Goal: Check status: Check status

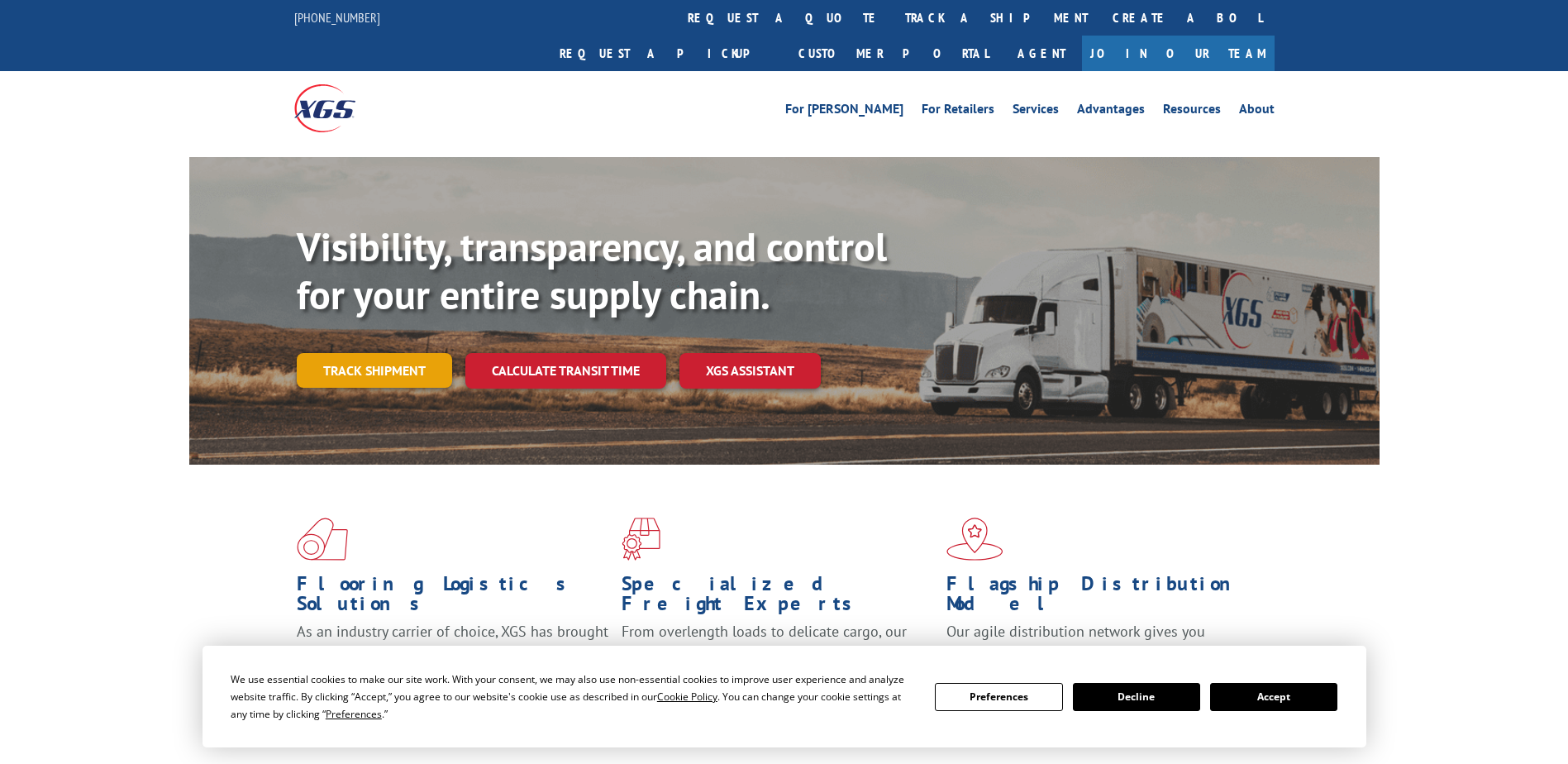
click at [446, 353] on link "Track shipment" at bounding box center [374, 370] width 155 height 34
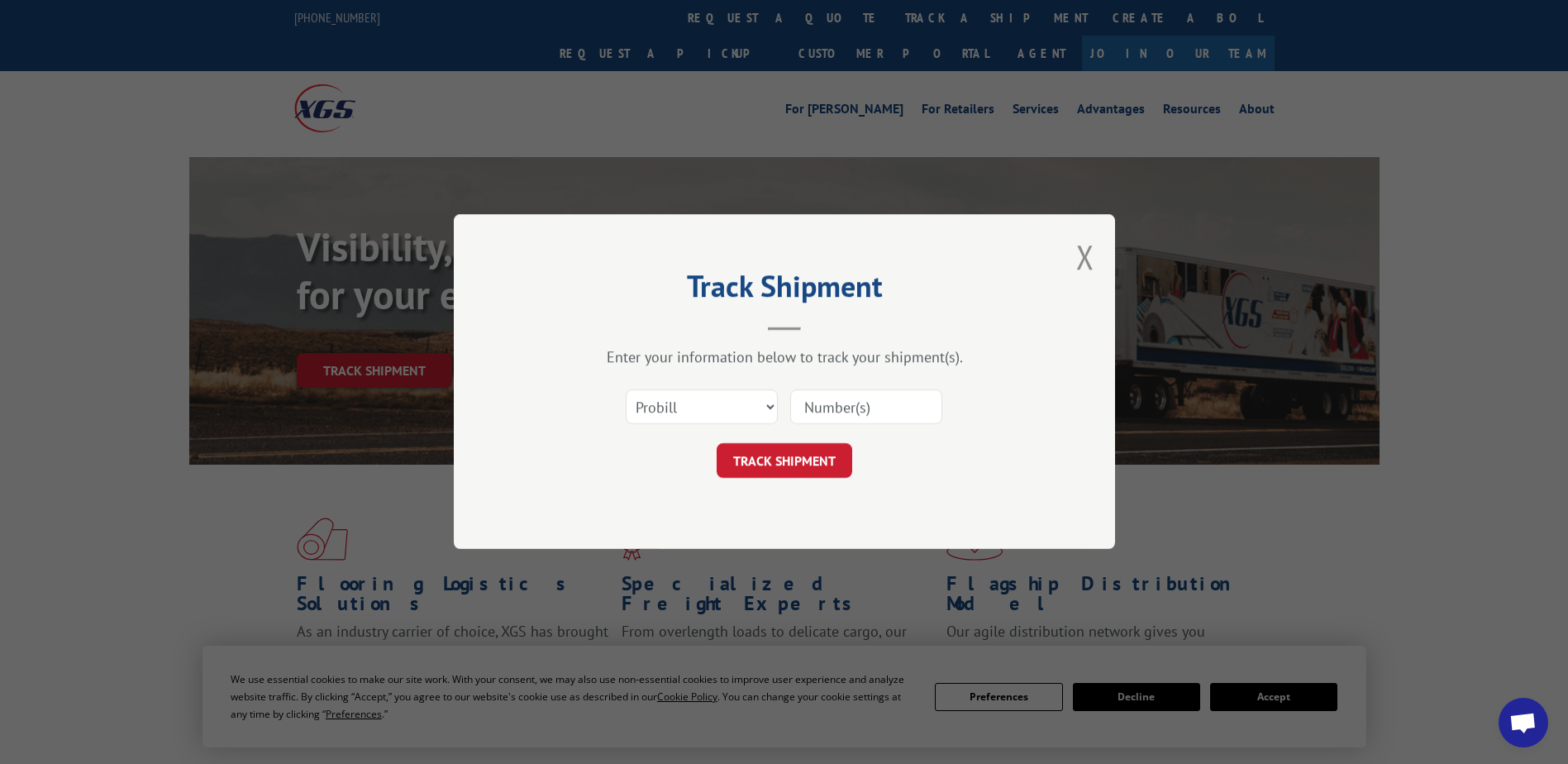
click at [829, 392] on input at bounding box center [866, 407] width 152 height 34
paste input "936064146"
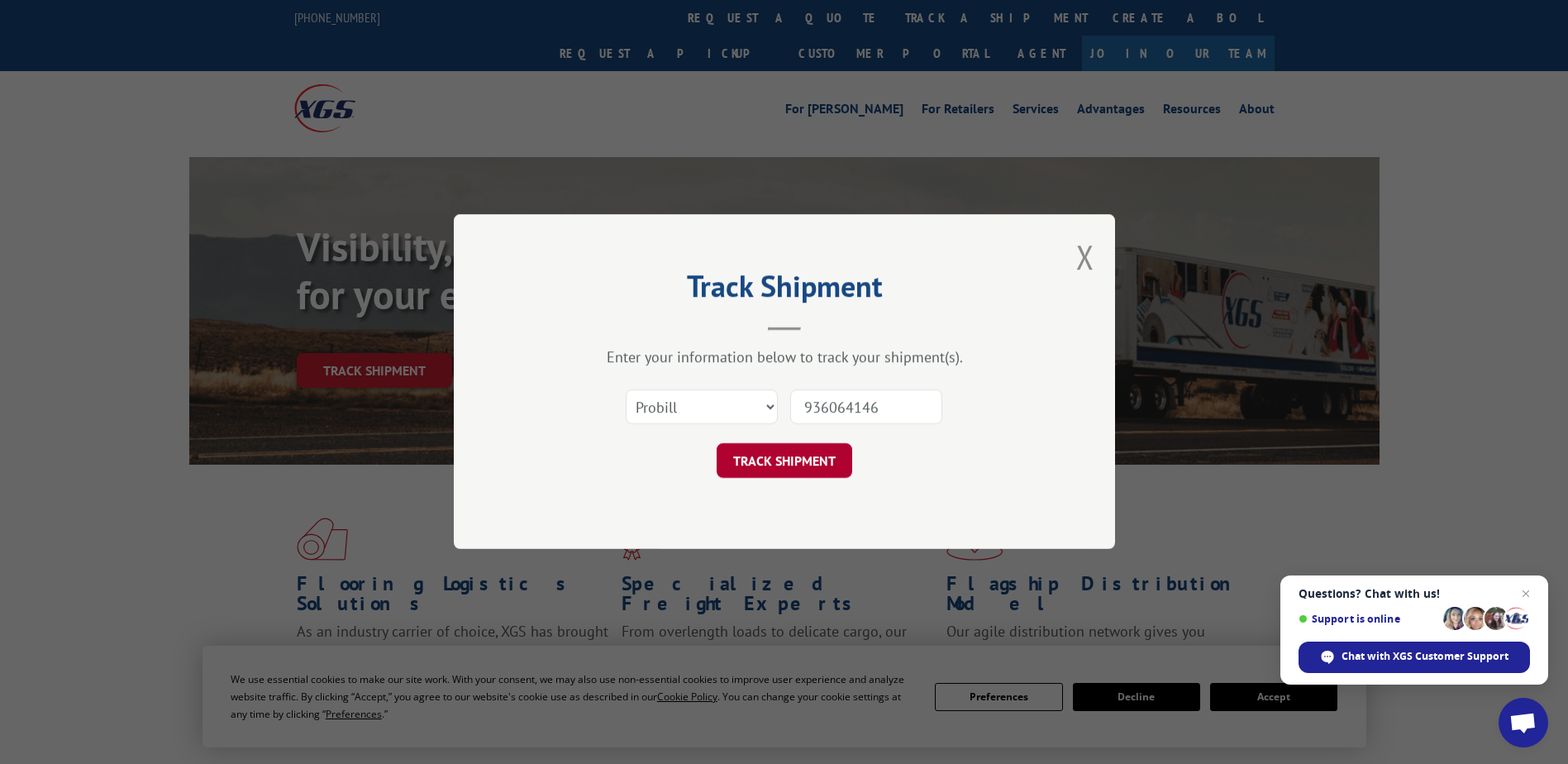
type input "936064146"
click at [789, 467] on button "TRACK SHIPMENT" at bounding box center [784, 461] width 136 height 34
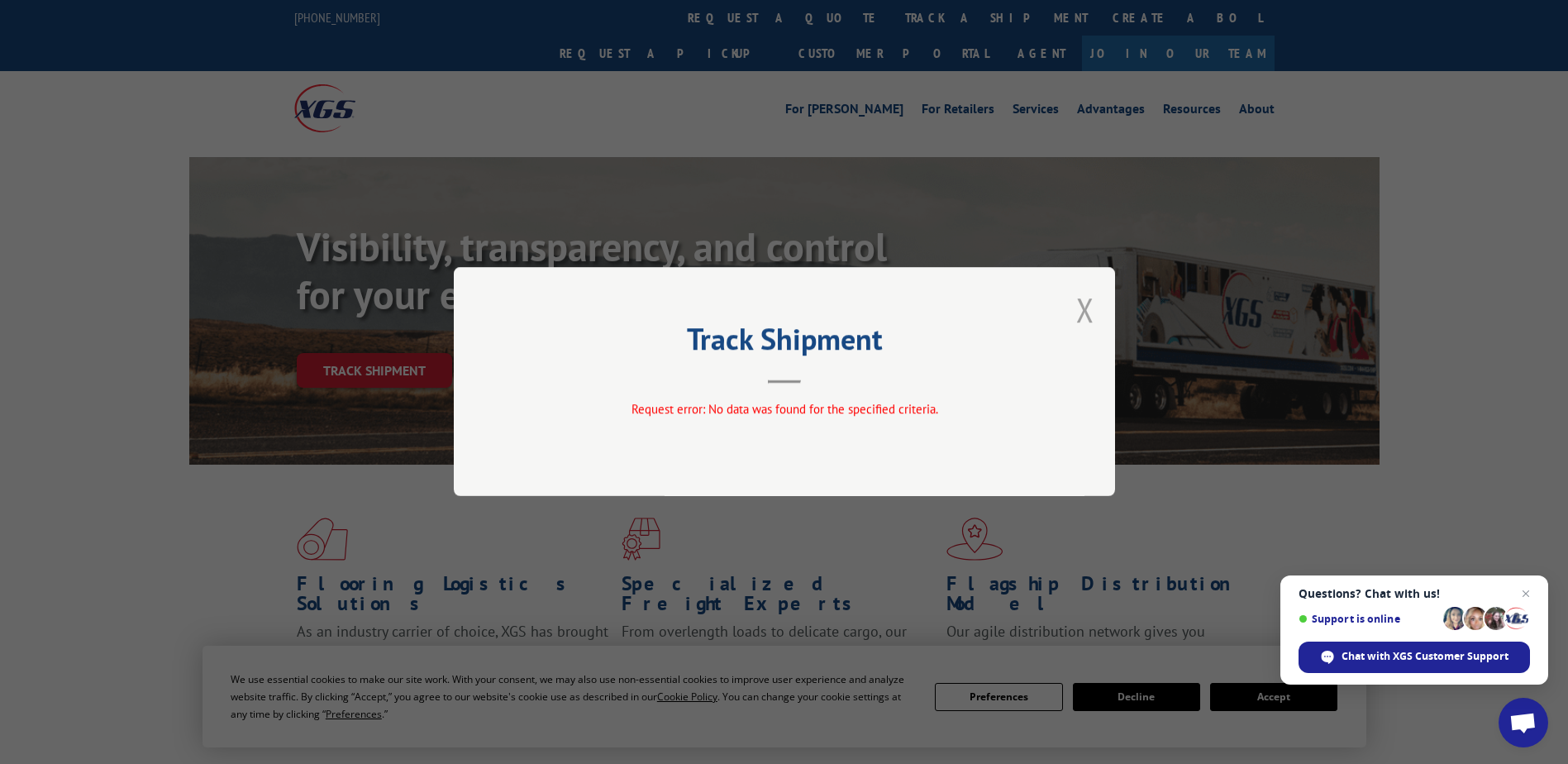
click at [1087, 304] on button "Close modal" at bounding box center [1085, 310] width 18 height 44
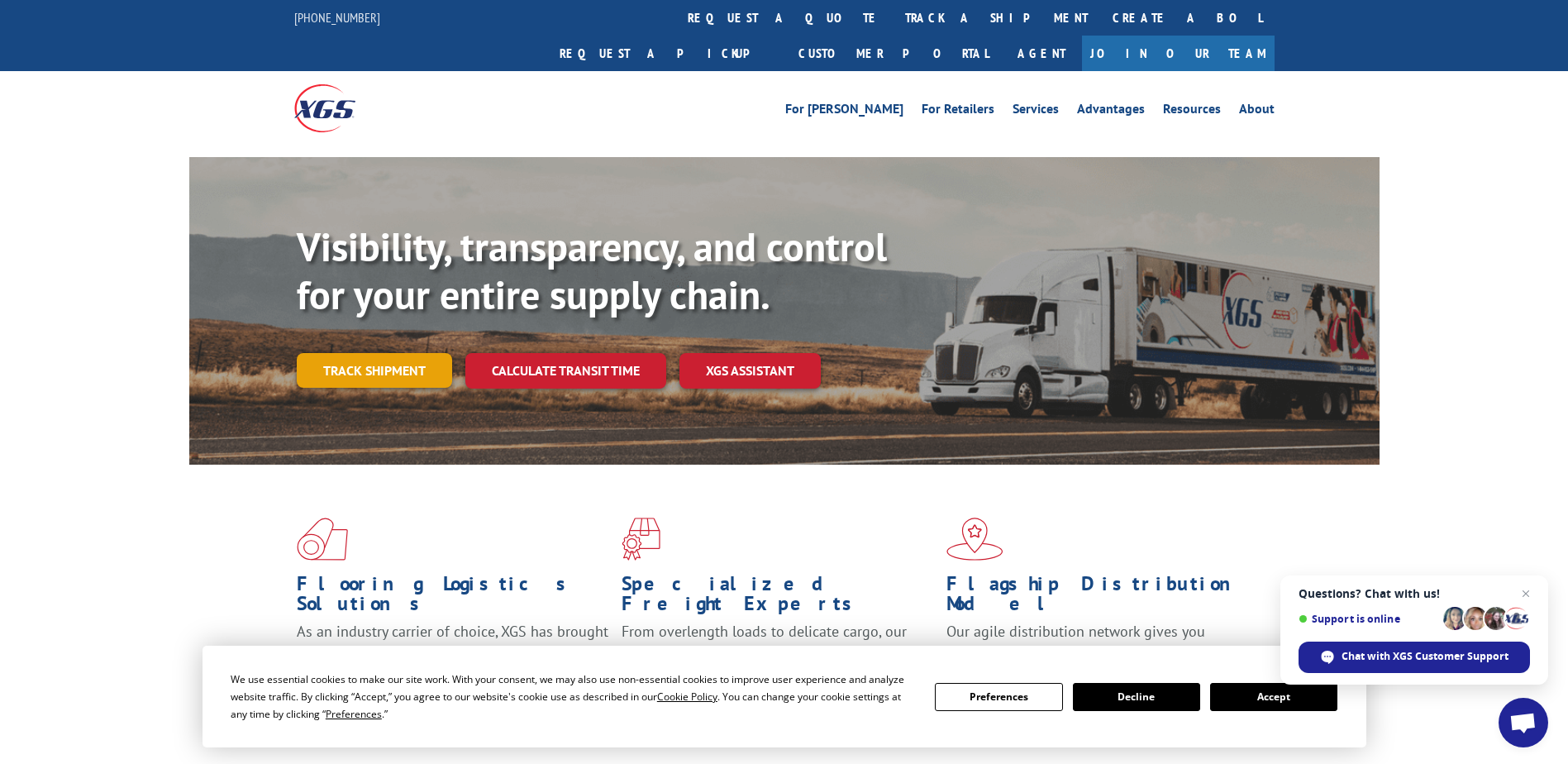
click at [373, 353] on link "Track shipment" at bounding box center [374, 370] width 155 height 34
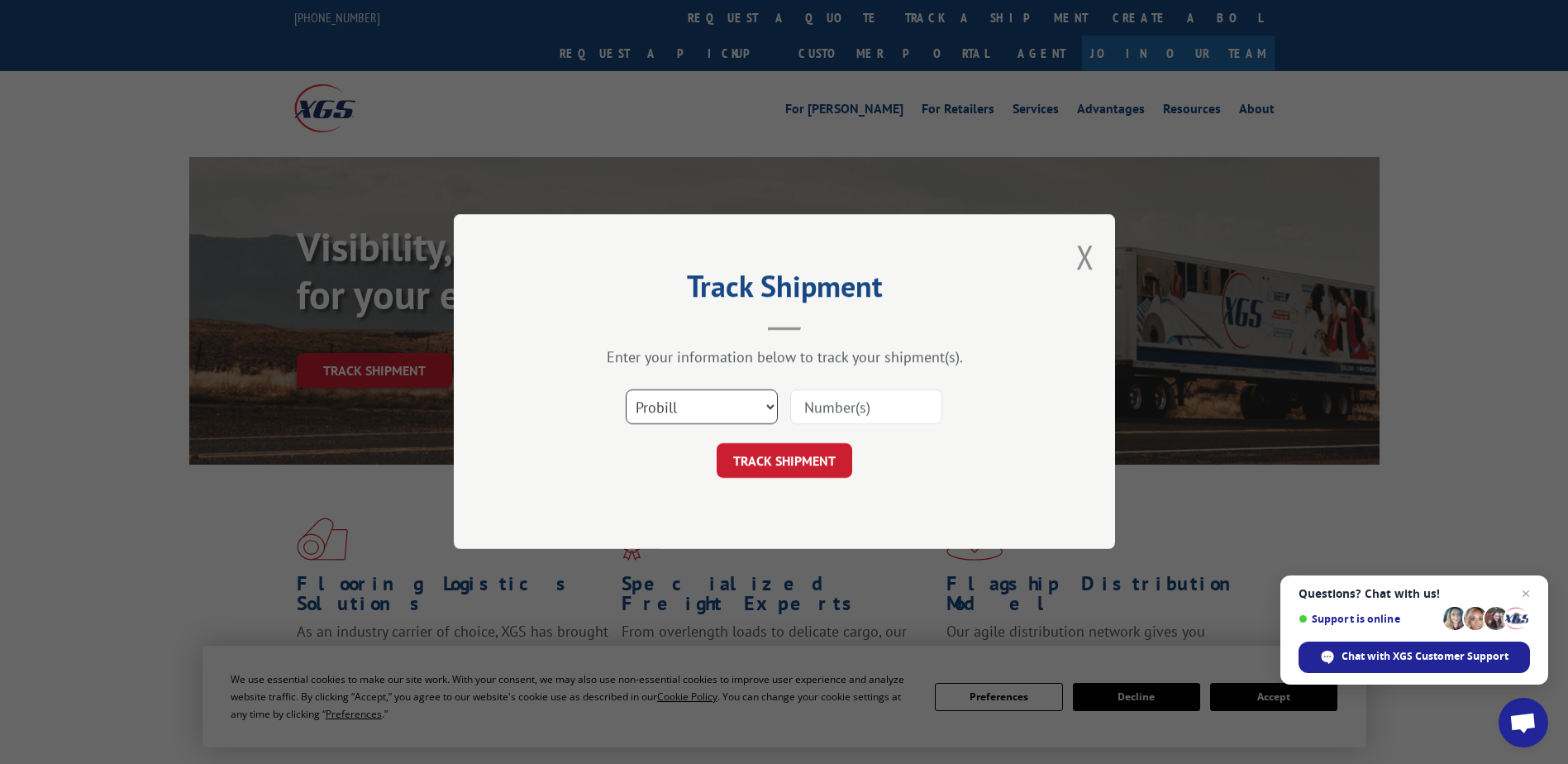
click at [721, 404] on select "Select category... Probill BOL PO" at bounding box center [701, 407] width 152 height 34
select select "bol"
click at [626, 390] on select "Select category... Probill BOL PO" at bounding box center [701, 407] width 152 height 34
click at [812, 404] on input at bounding box center [866, 407] width 152 height 34
paste input "936064146"
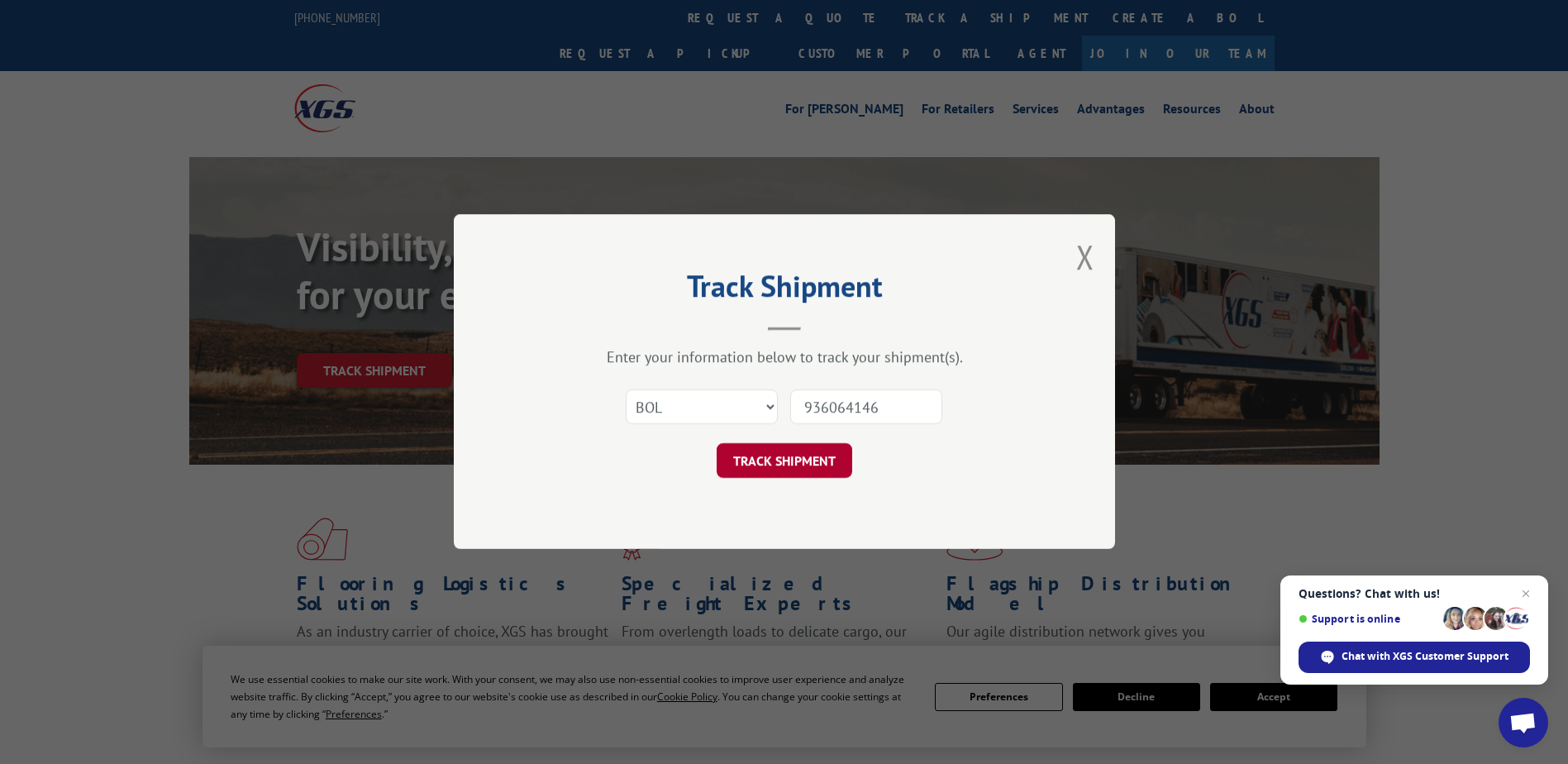
type input "936064146"
click at [786, 454] on button "TRACK SHIPMENT" at bounding box center [784, 461] width 136 height 34
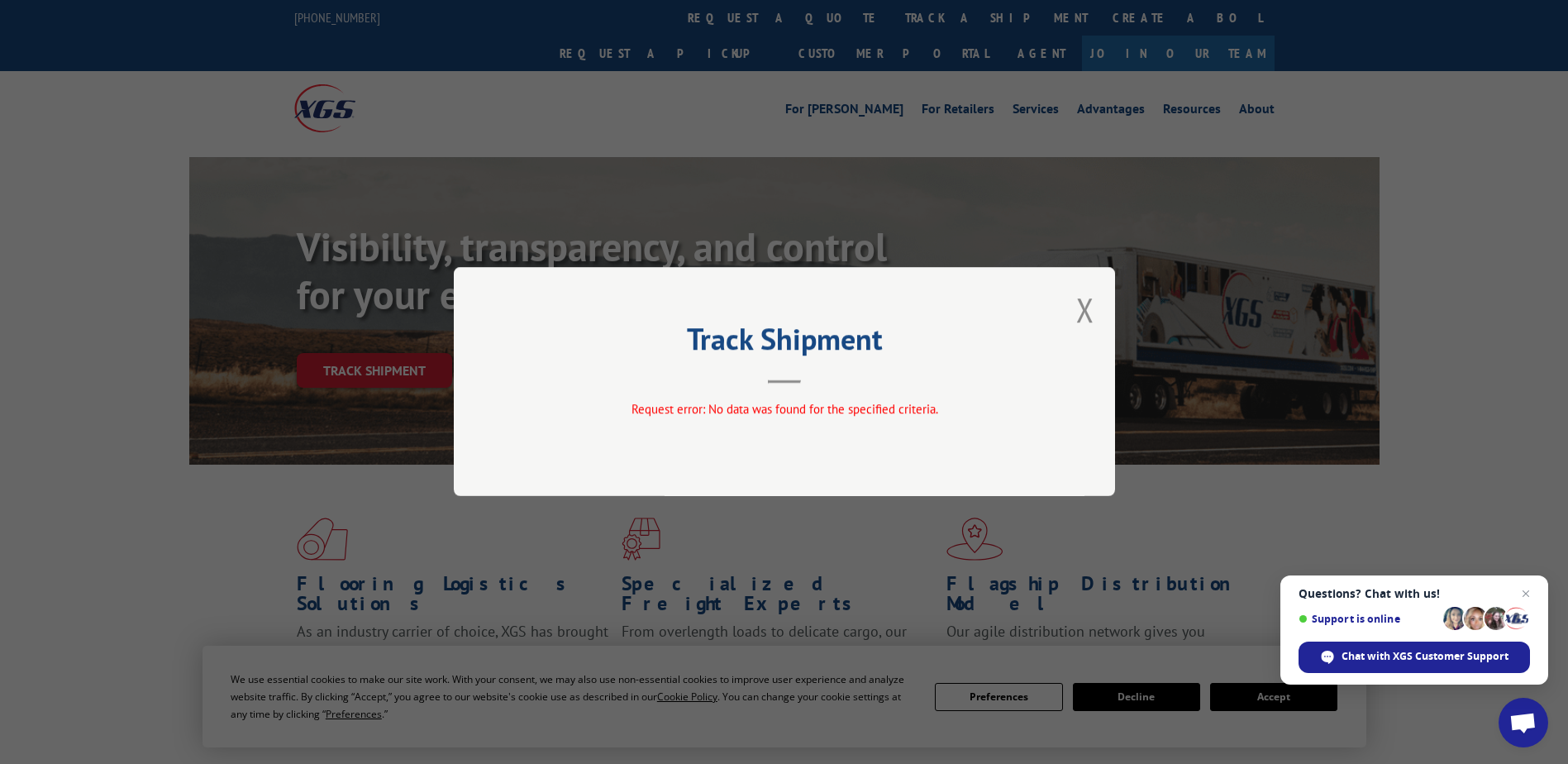
drag, startPoint x: 1092, startPoint y: 312, endPoint x: 1097, endPoint y: 305, distance: 8.6
click at [1095, 309] on div "Track Shipment Request error: No data was found for the specified criteria." at bounding box center [784, 381] width 661 height 229
click at [1087, 314] on button "Close modal" at bounding box center [1085, 310] width 18 height 44
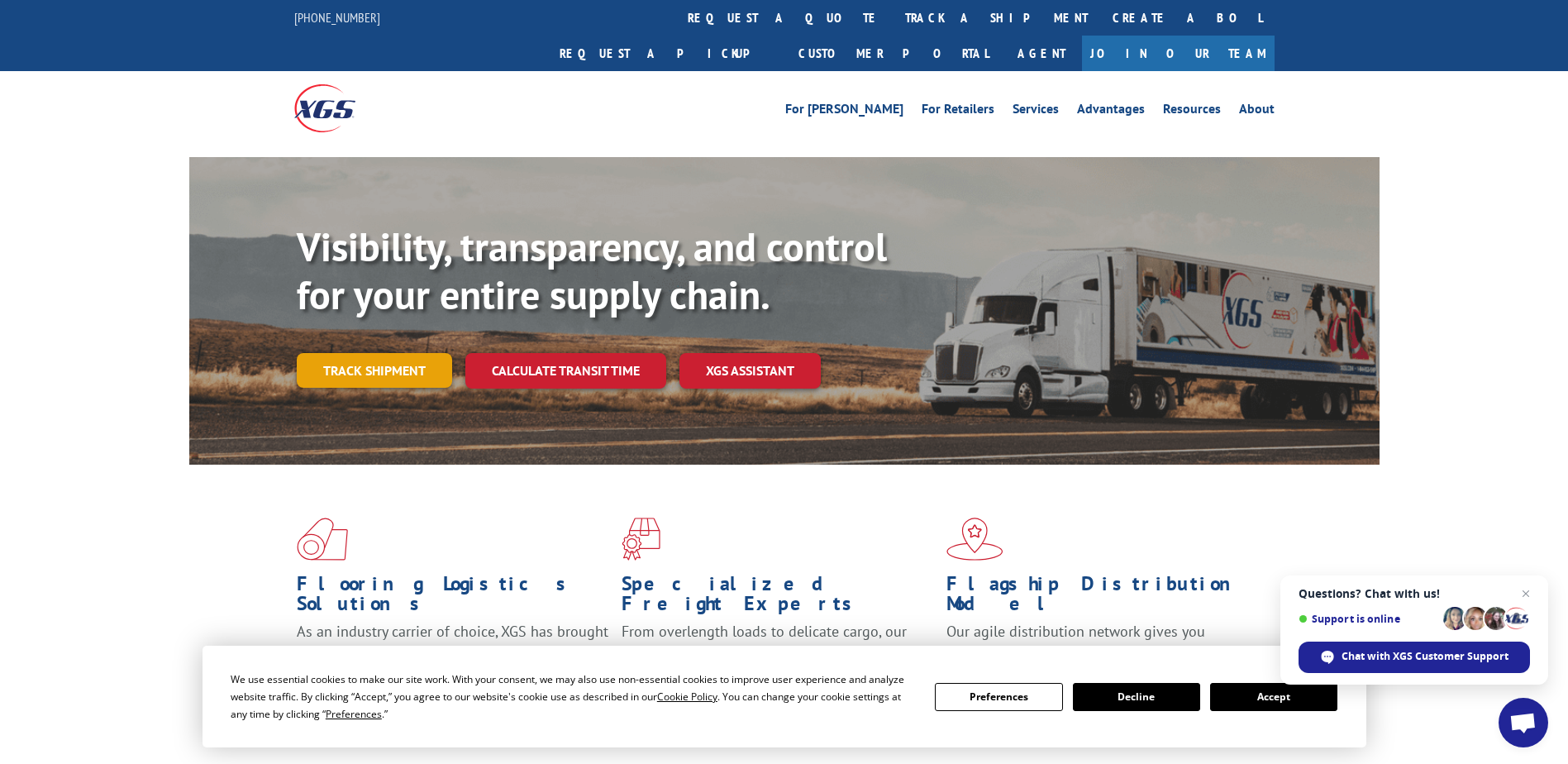
click at [369, 353] on link "Track shipment" at bounding box center [374, 370] width 155 height 34
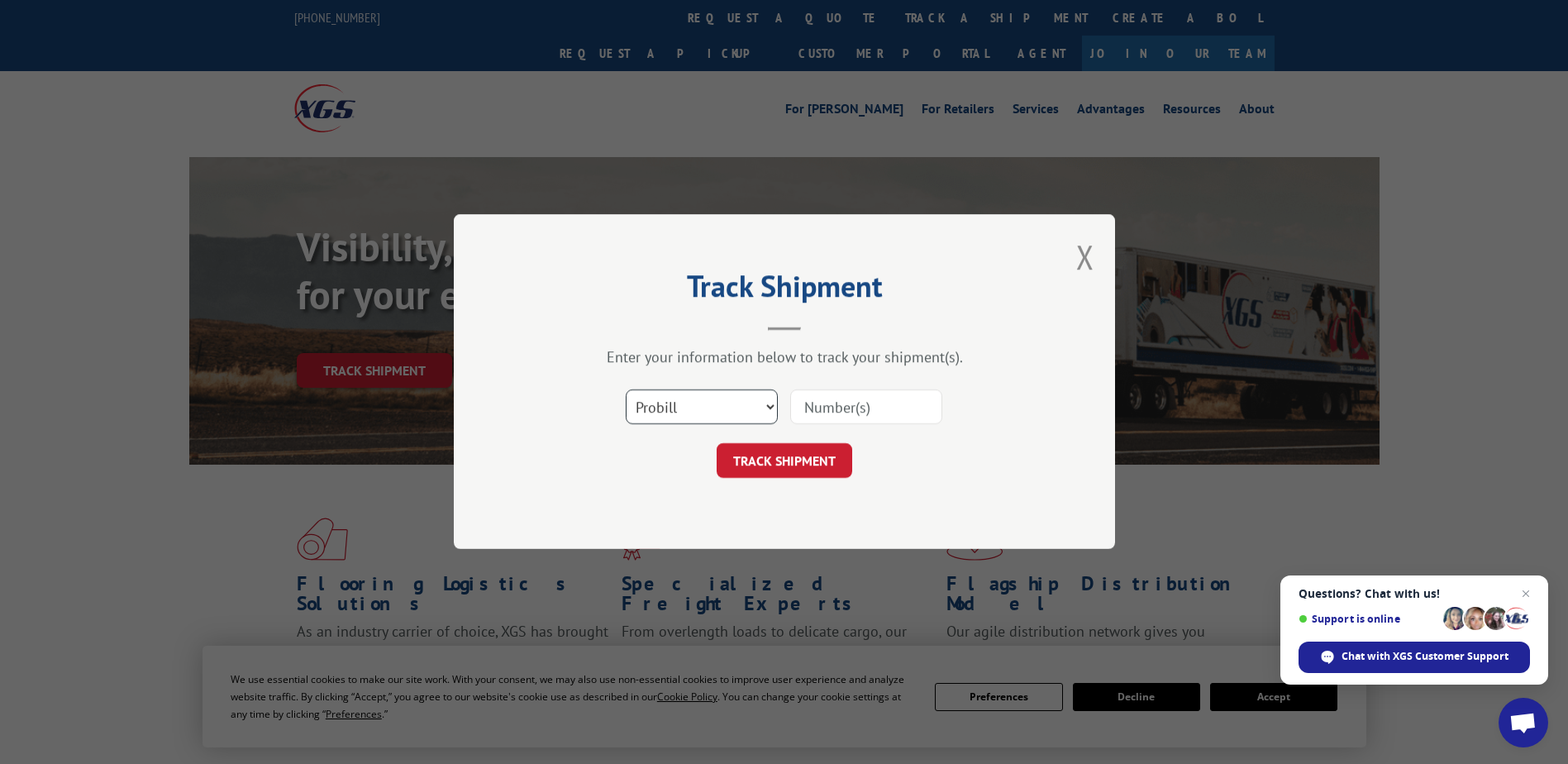
click at [679, 404] on select "Select category... Probill BOL PO" at bounding box center [701, 407] width 152 height 34
select select "bol"
click at [626, 390] on select "Select category... Probill BOL PO" at bounding box center [701, 407] width 152 height 34
drag, startPoint x: 845, startPoint y: 398, endPoint x: 827, endPoint y: 410, distance: 21.6
click at [846, 398] on input at bounding box center [866, 407] width 152 height 34
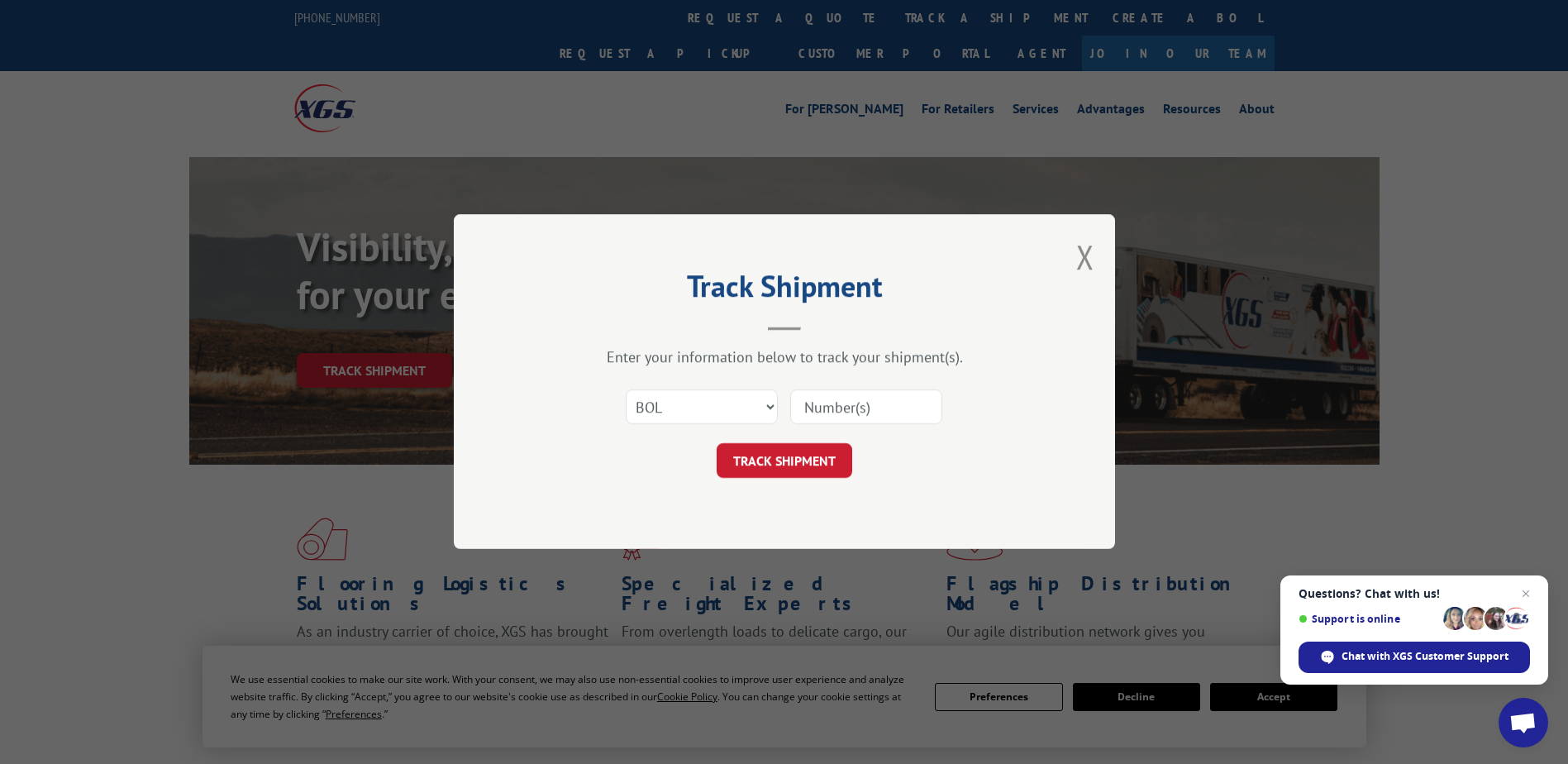
paste input "725052171"
type input "725052171"
click at [762, 460] on button "TRACK SHIPMENT" at bounding box center [784, 461] width 136 height 34
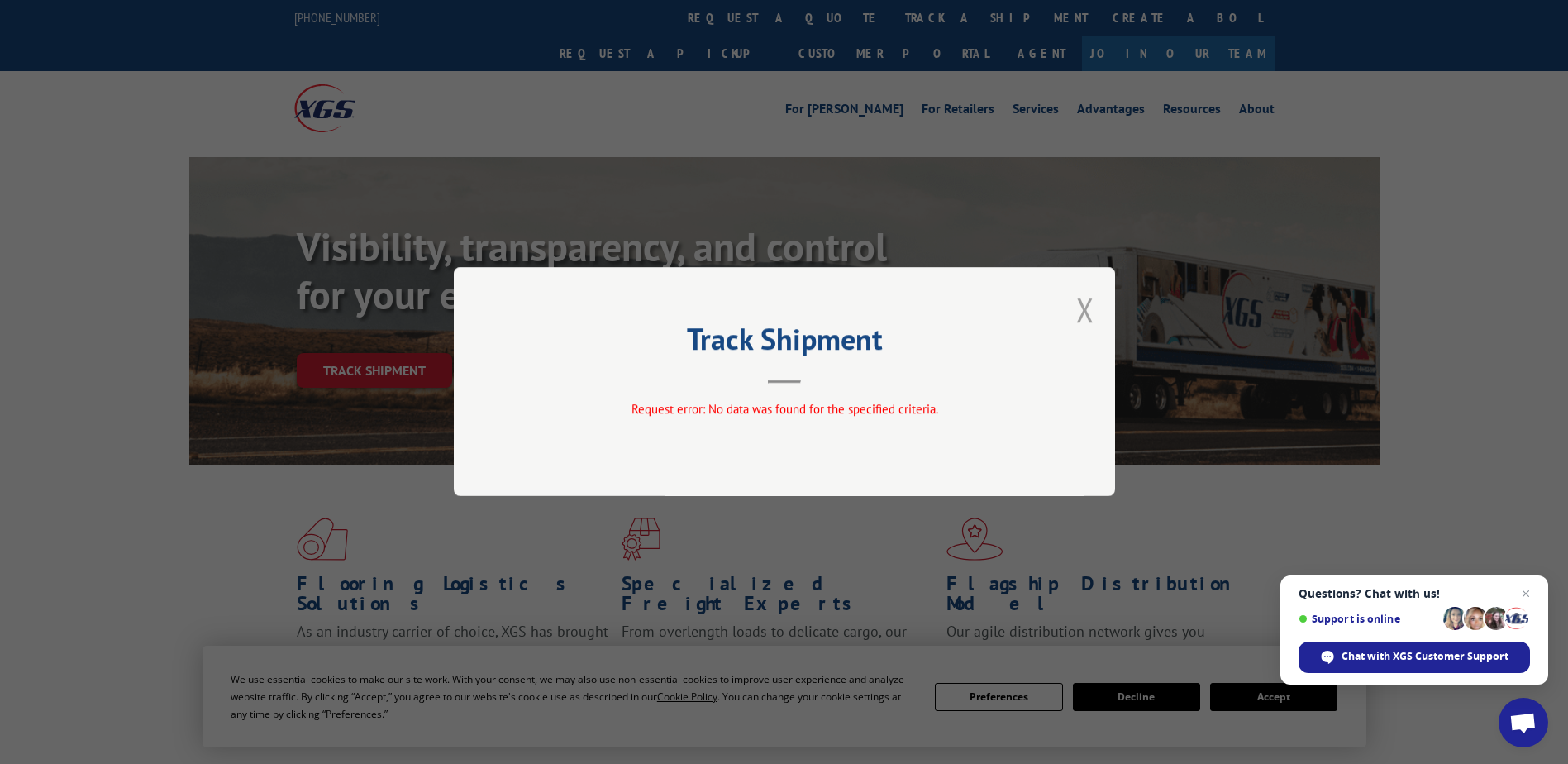
click at [1085, 306] on button "Close modal" at bounding box center [1085, 310] width 18 height 44
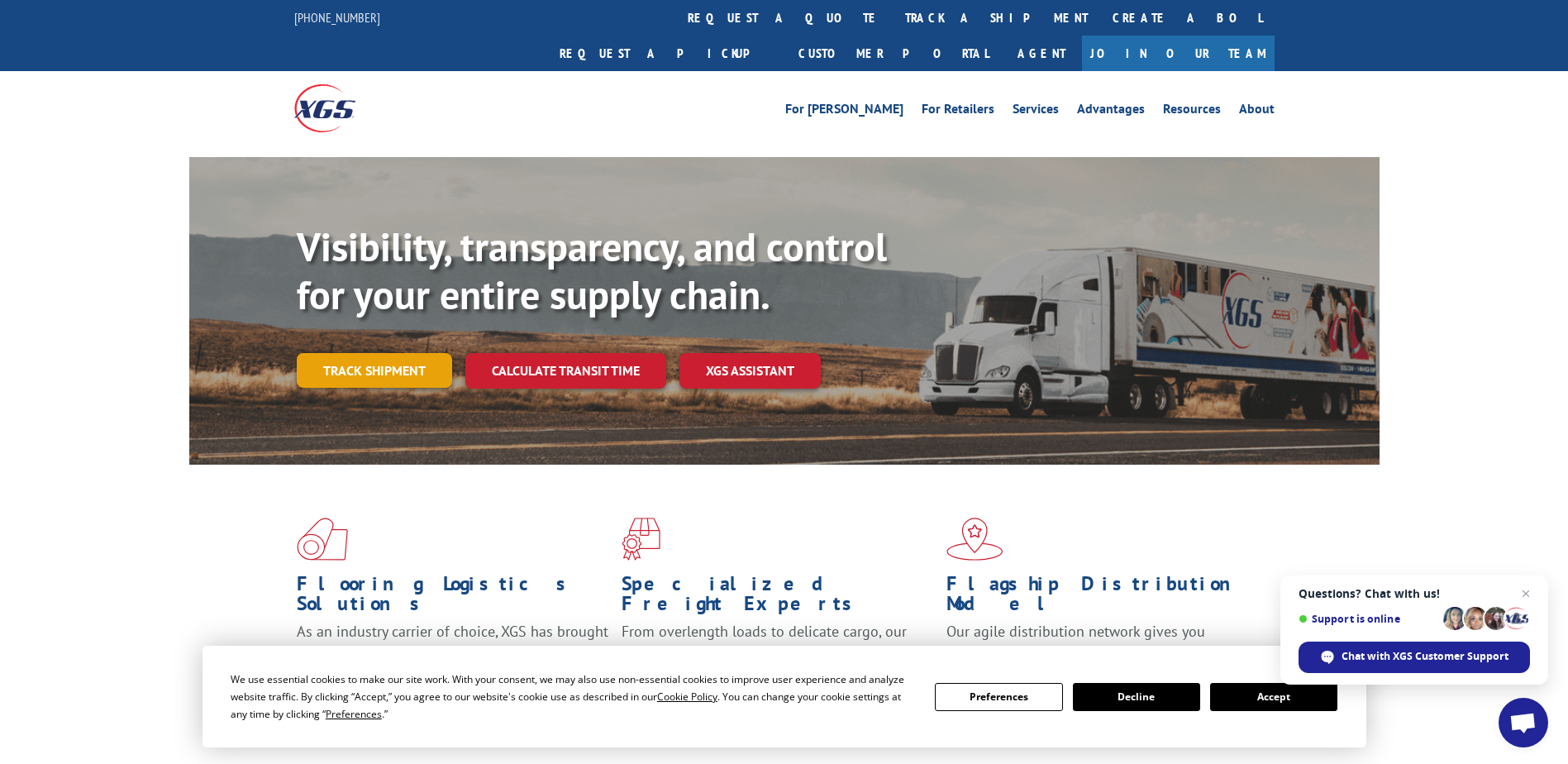
click at [368, 353] on link "Track shipment" at bounding box center [374, 370] width 155 height 34
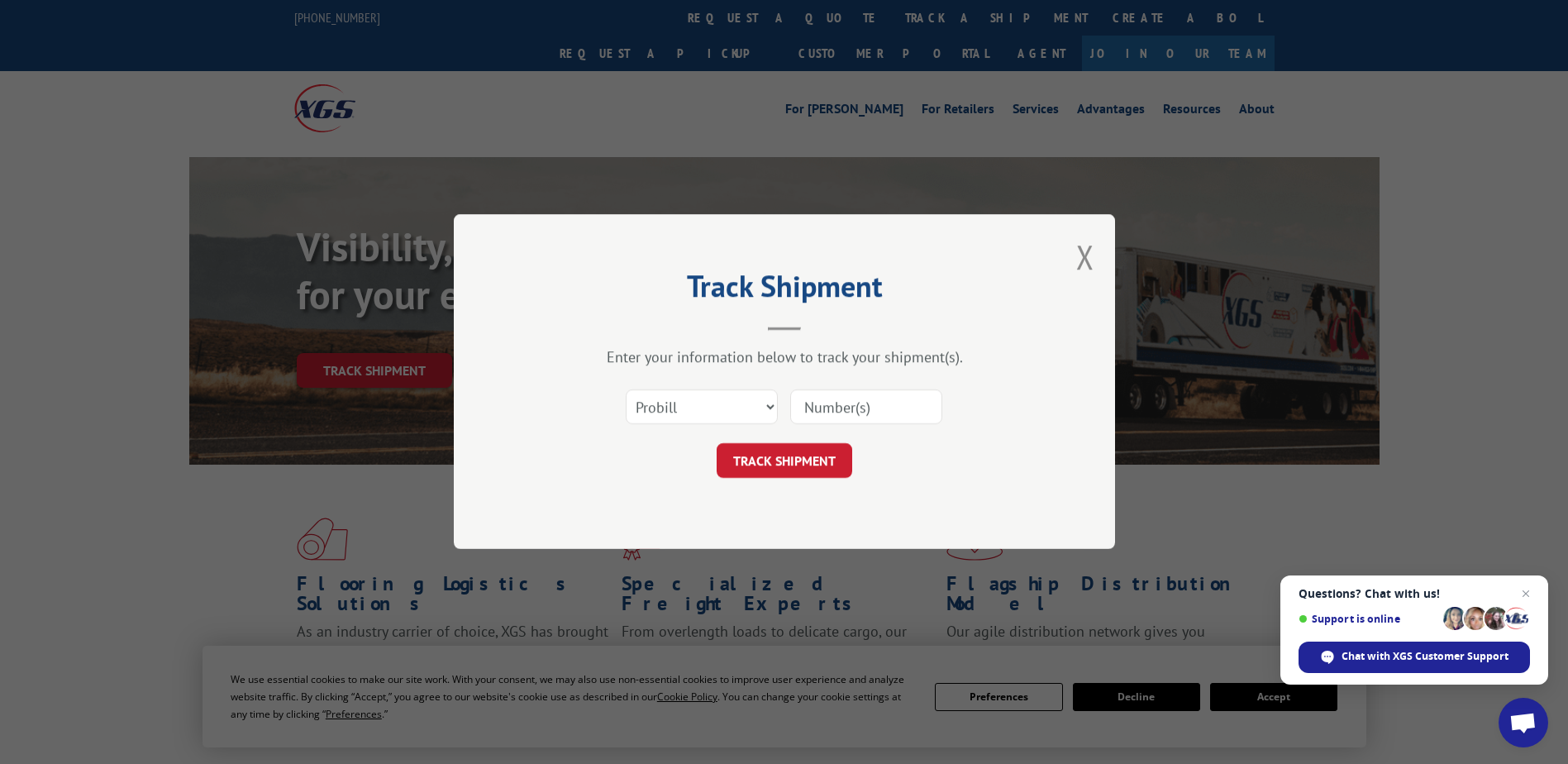
click at [872, 405] on input at bounding box center [866, 407] width 152 height 34
paste input "725052171"
type input "725052171"
click at [805, 464] on button "TRACK SHIPMENT" at bounding box center [784, 461] width 136 height 34
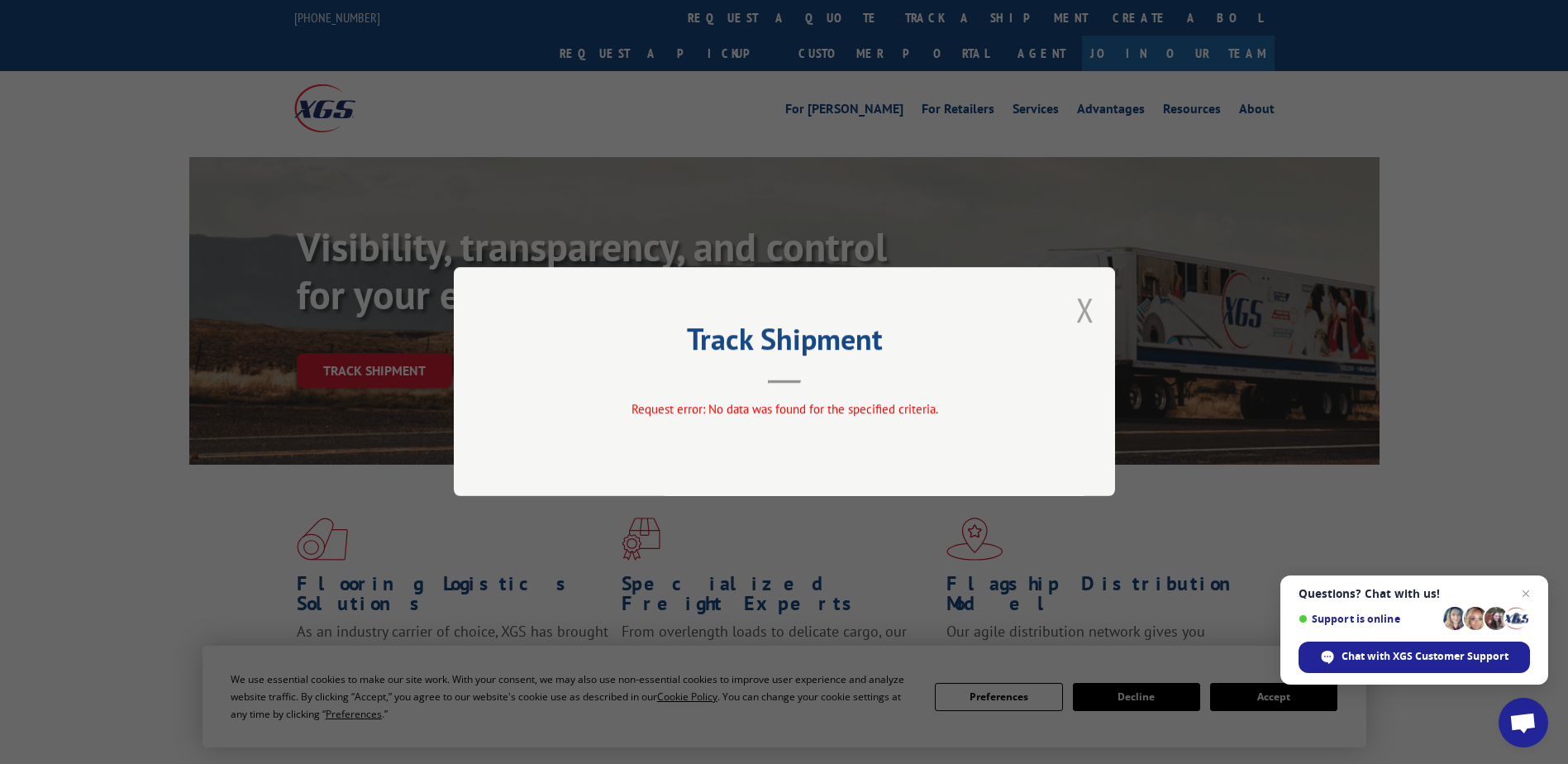
click at [1086, 304] on button "Close modal" at bounding box center [1085, 310] width 18 height 44
